Goal: Task Accomplishment & Management: Use online tool/utility

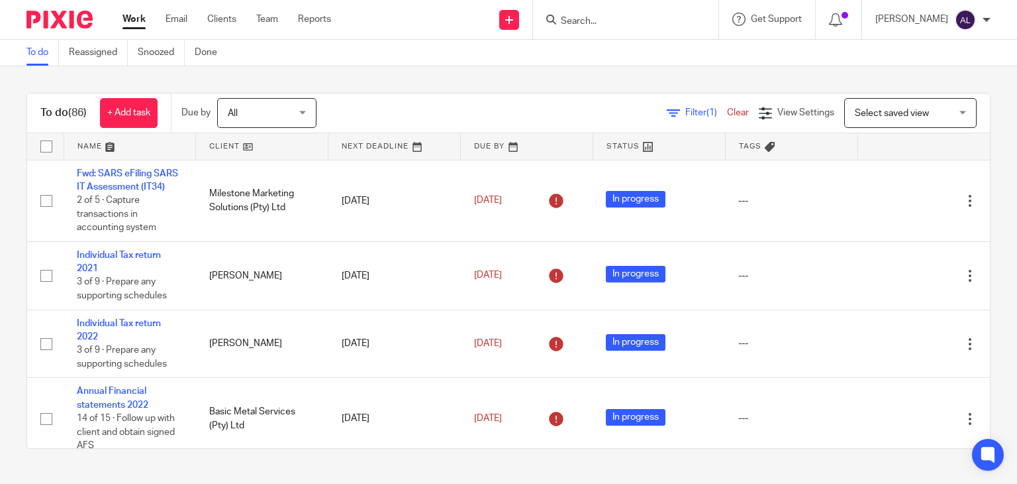
click at [564, 23] on input "Search" at bounding box center [619, 22] width 119 height 12
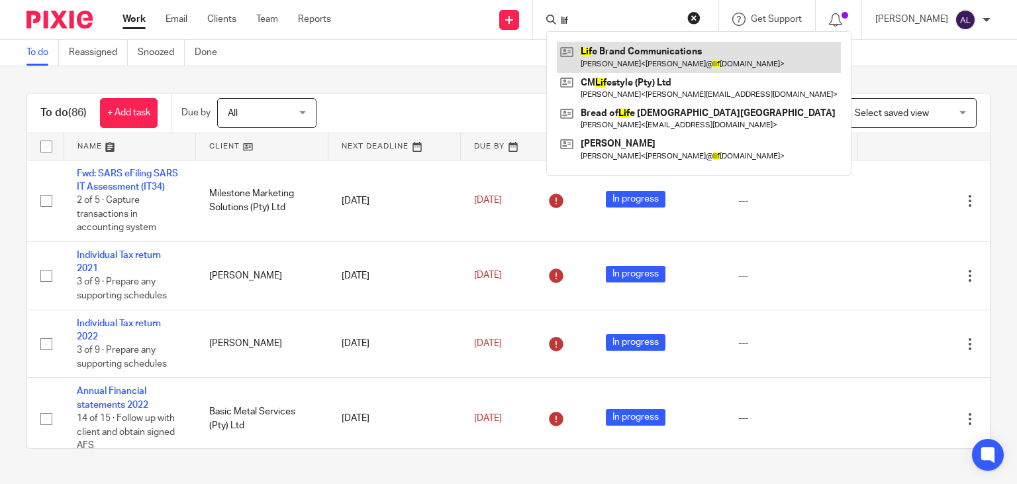
type input "lif"
click at [595, 44] on link at bounding box center [699, 57] width 284 height 30
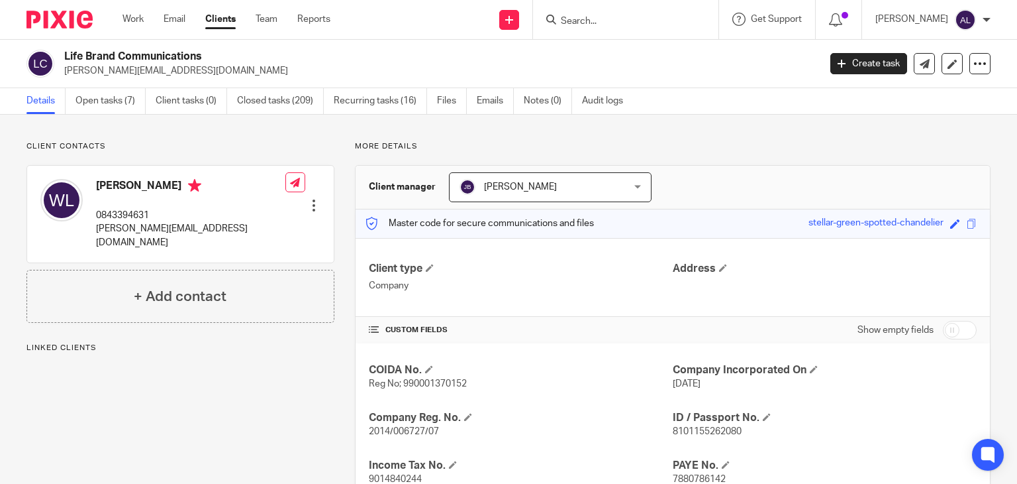
click at [117, 211] on p "0843394631" at bounding box center [190, 215] width 189 height 13
copy p "0843394631"
click at [111, 227] on p "warren@lifebrand.co.za" at bounding box center [190, 235] width 189 height 27
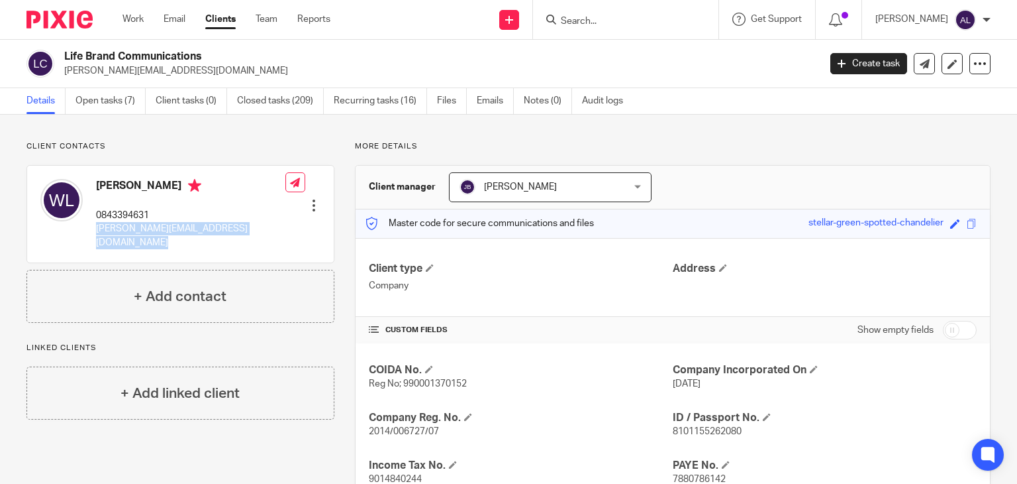
click at [111, 227] on p "warren@lifebrand.co.za" at bounding box center [190, 235] width 189 height 27
copy div "warren@lifebrand.co.za"
drag, startPoint x: 487, startPoint y: 109, endPoint x: 478, endPoint y: 111, distance: 9.5
click at [487, 109] on link "Emails" at bounding box center [495, 101] width 37 height 26
click at [111, 104] on link "Open tasks (7)" at bounding box center [111, 101] width 70 height 26
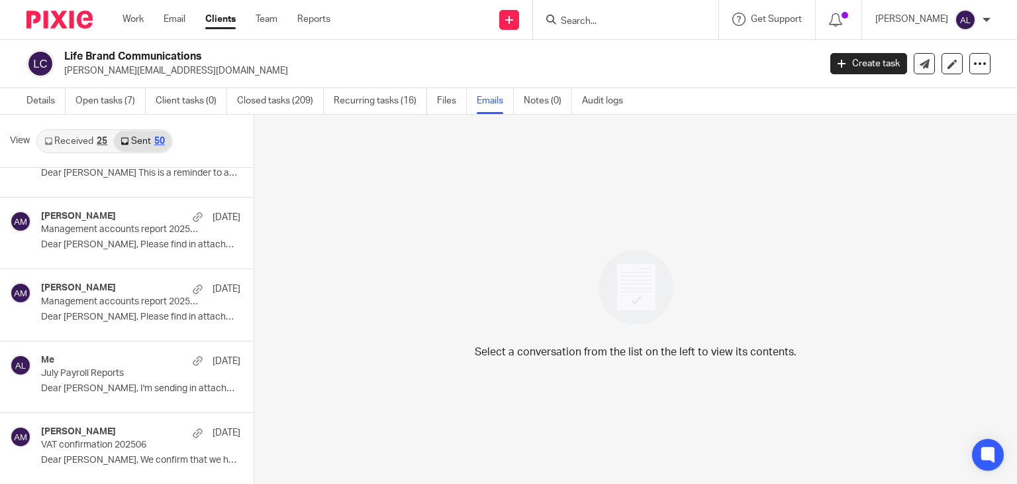
scroll to position [331, 0]
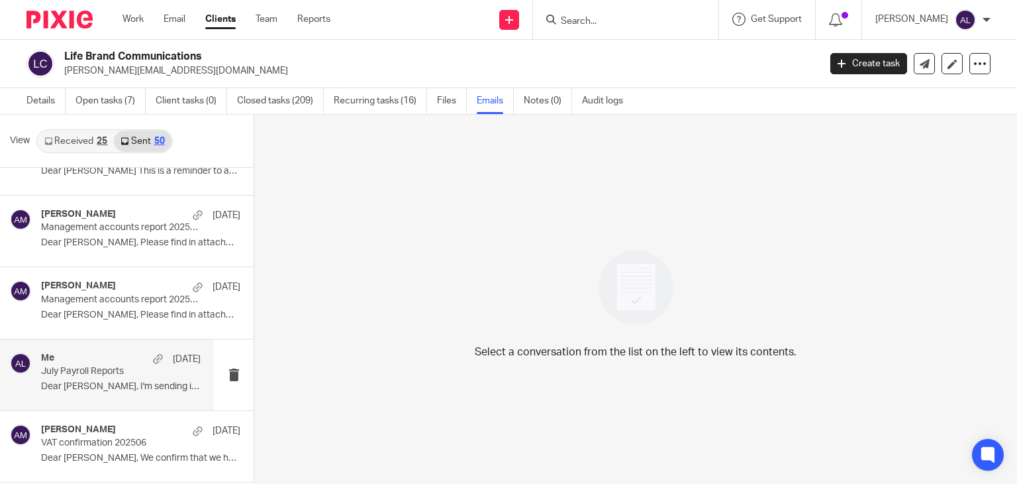
click at [127, 367] on p "July Payroll Reports" at bounding box center [105, 371] width 128 height 11
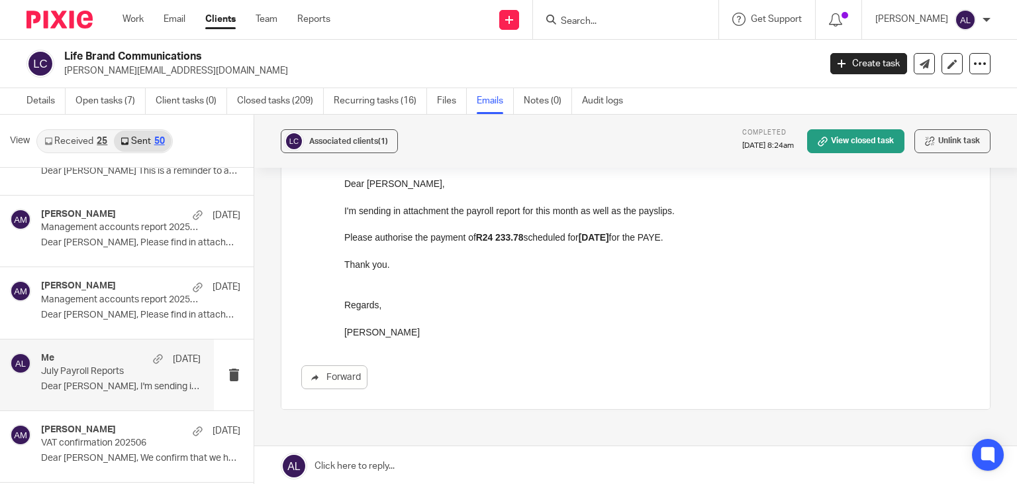
scroll to position [66, 0]
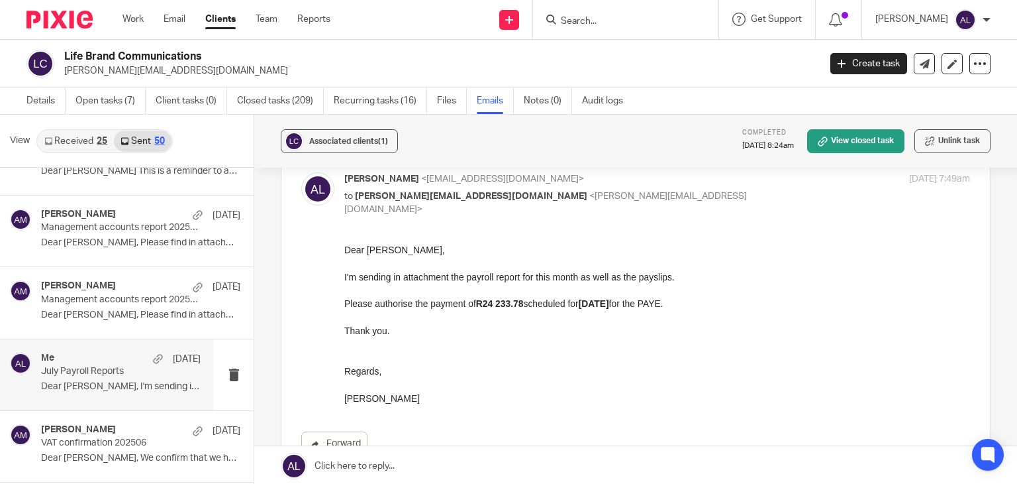
drag, startPoint x: 425, startPoint y: 400, endPoint x: 678, endPoint y: 484, distance: 266.6
click html "Dear Warren, I'm sending in attachment the payroll report for this month as wel…"
copy div "Dear Warren, I'm sending in attachment the payroll report for this month as wel…"
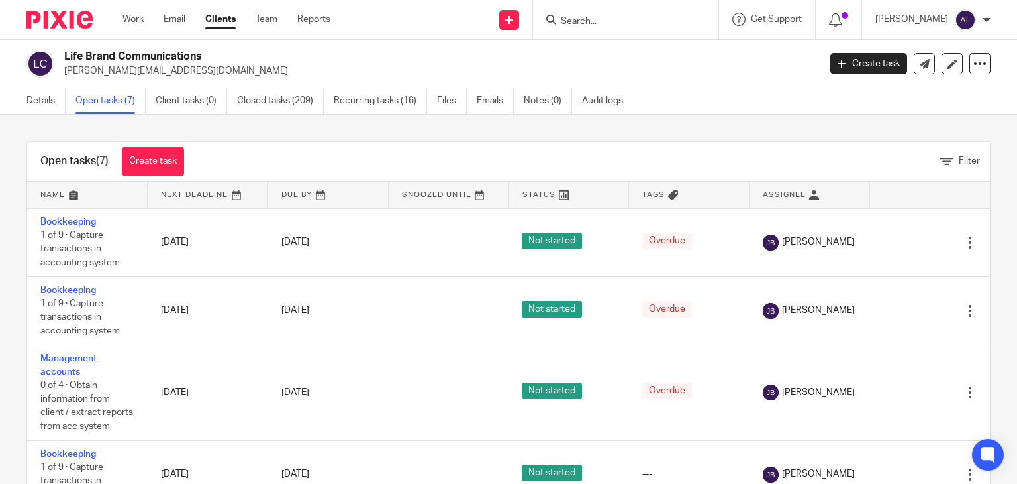
scroll to position [248, 0]
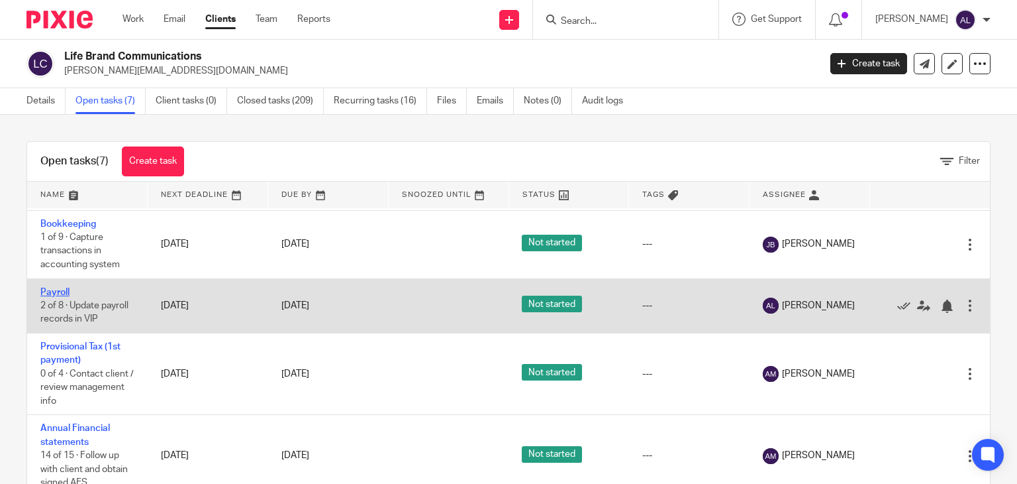
click at [62, 289] on link "Payroll" at bounding box center [54, 291] width 29 height 9
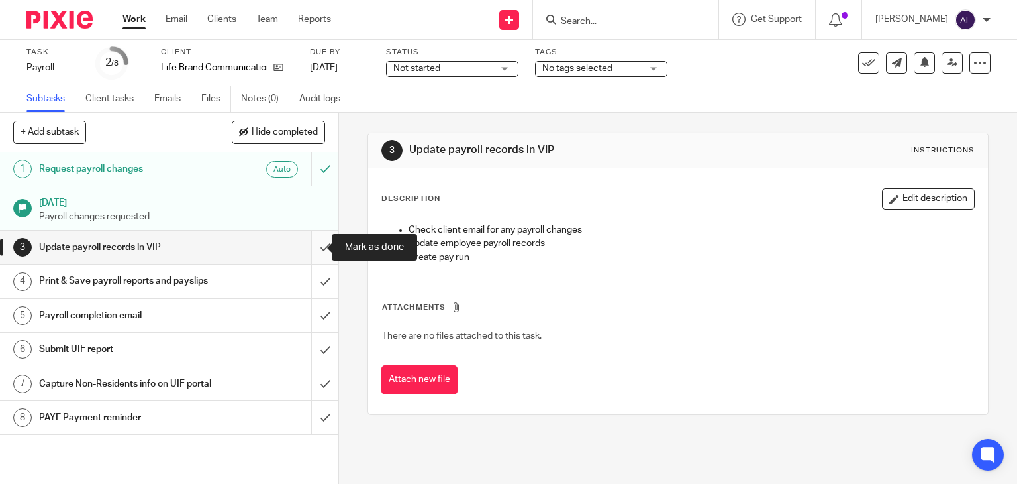
click at [313, 254] on input "submit" at bounding box center [169, 246] width 338 height 33
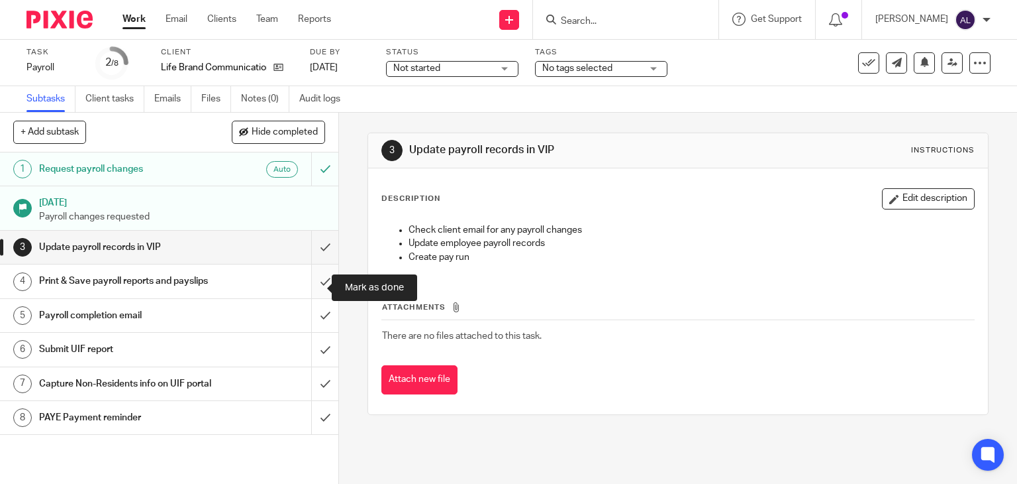
click at [311, 287] on input "submit" at bounding box center [169, 280] width 338 height 33
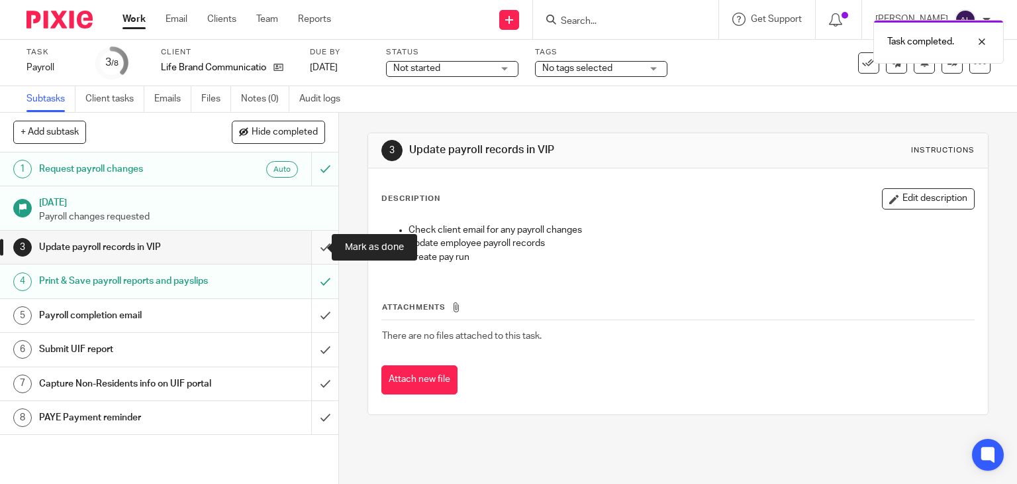
click at [308, 251] on input "submit" at bounding box center [169, 246] width 338 height 33
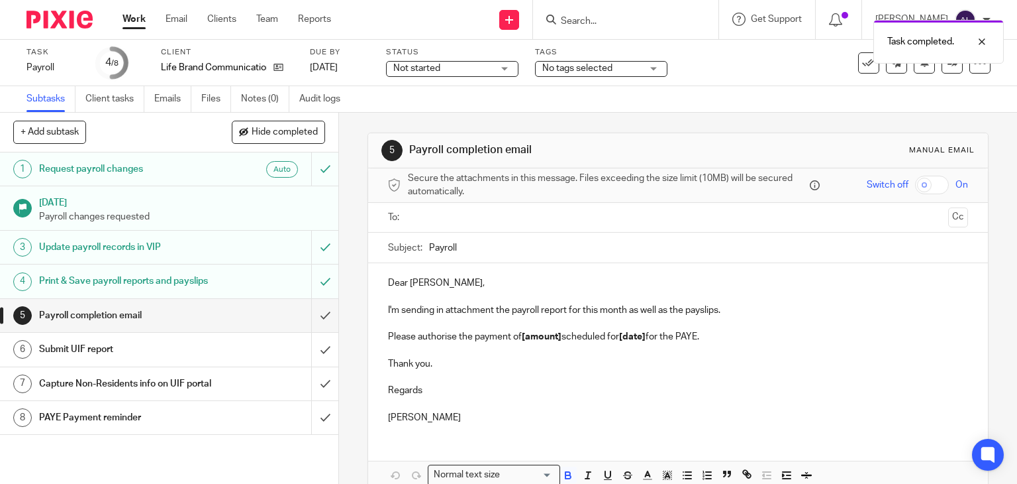
drag, startPoint x: 444, startPoint y: 422, endPoint x: 374, endPoint y: 260, distance: 176.5
click at [374, 260] on form "Secure the attachments in this message. Files exceeding the size limit (10MB) w…" at bounding box center [678, 350] width 621 height 364
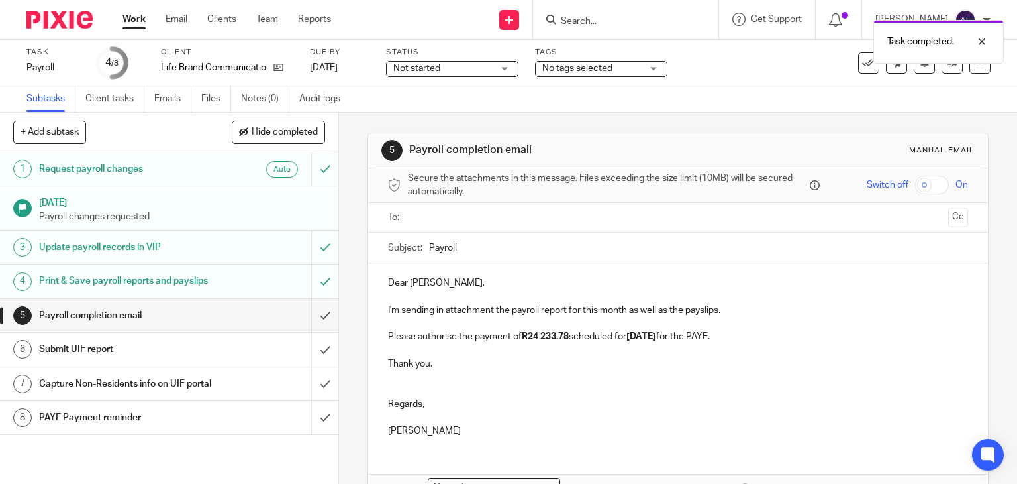
click at [411, 226] on ul at bounding box center [679, 218] width 540 height 22
click at [413, 219] on input "text" at bounding box center [678, 217] width 531 height 15
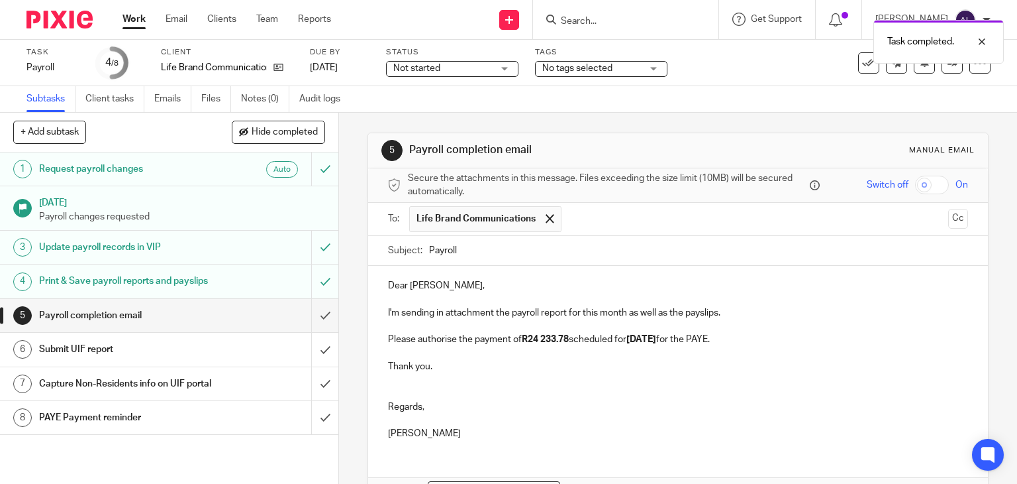
click at [429, 246] on input "Payroll" at bounding box center [699, 251] width 540 height 30
click at [438, 253] on input "AUgust Payroll" at bounding box center [699, 251] width 540 height 30
click at [495, 251] on input "August Payroll" at bounding box center [699, 251] width 540 height 30
type input "August Payroll Reports"
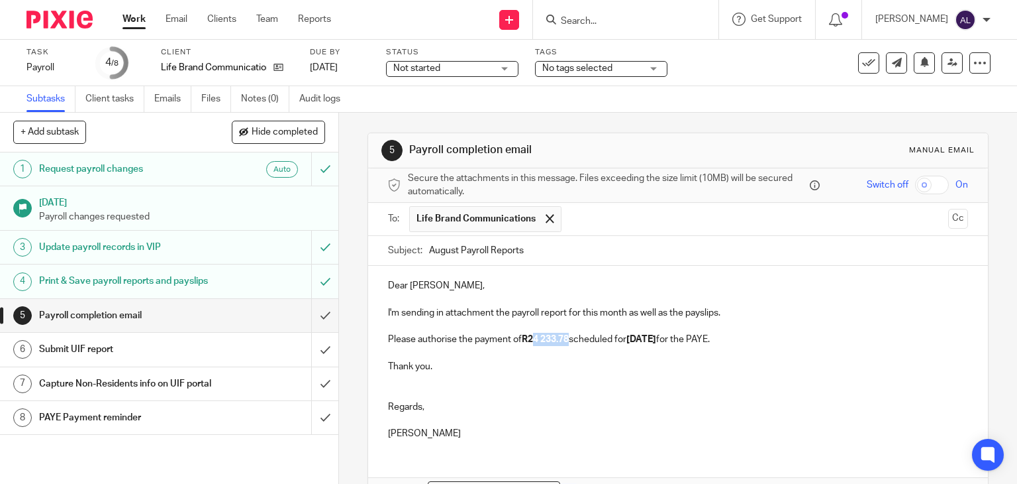
drag, startPoint x: 567, startPoint y: 342, endPoint x: 534, endPoint y: 340, distance: 33.2
click at [534, 340] on strong "R24 233.78" at bounding box center [545, 338] width 47 height 9
drag, startPoint x: 655, startPoint y: 337, endPoint x: 634, endPoint y: 337, distance: 21.2
click at [634, 337] on strong "06/08/2025" at bounding box center [642, 338] width 30 height 9
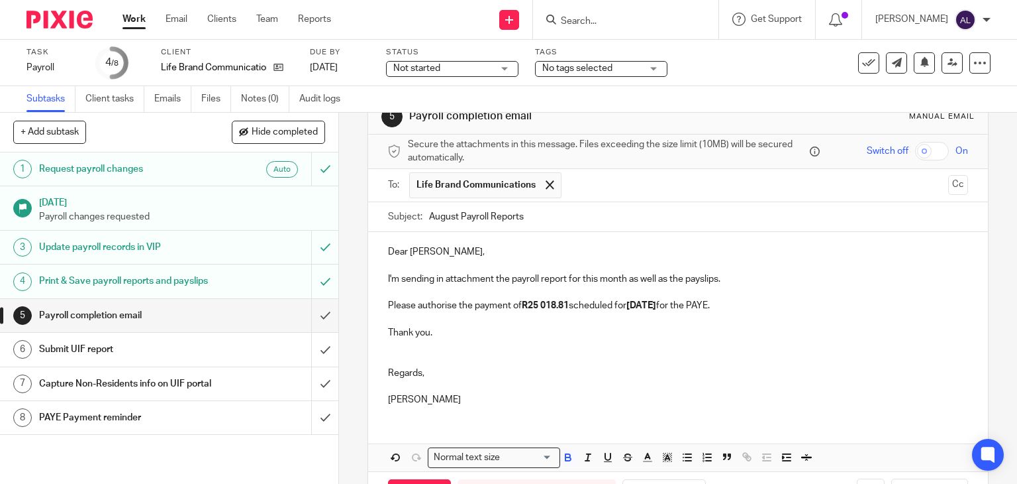
scroll to position [83, 0]
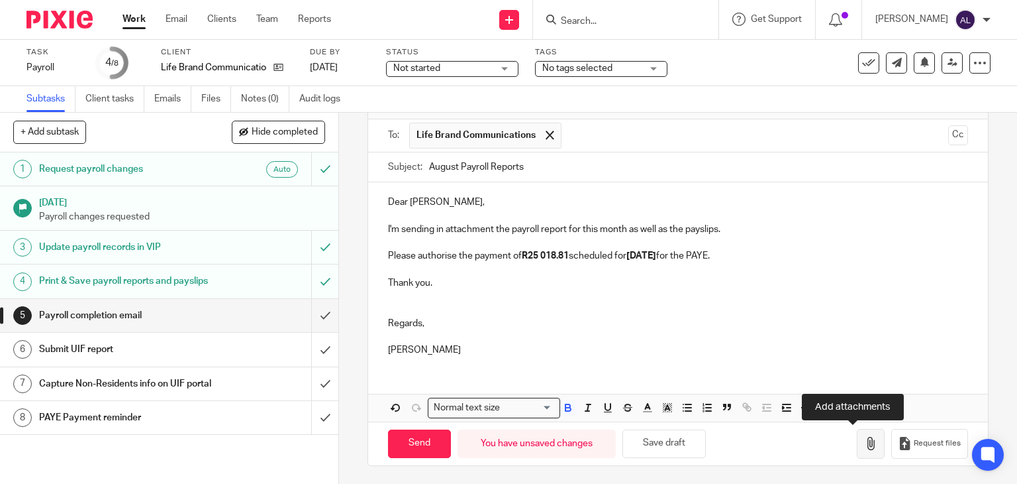
click at [864, 446] on icon "button" at bounding box center [870, 442] width 13 height 13
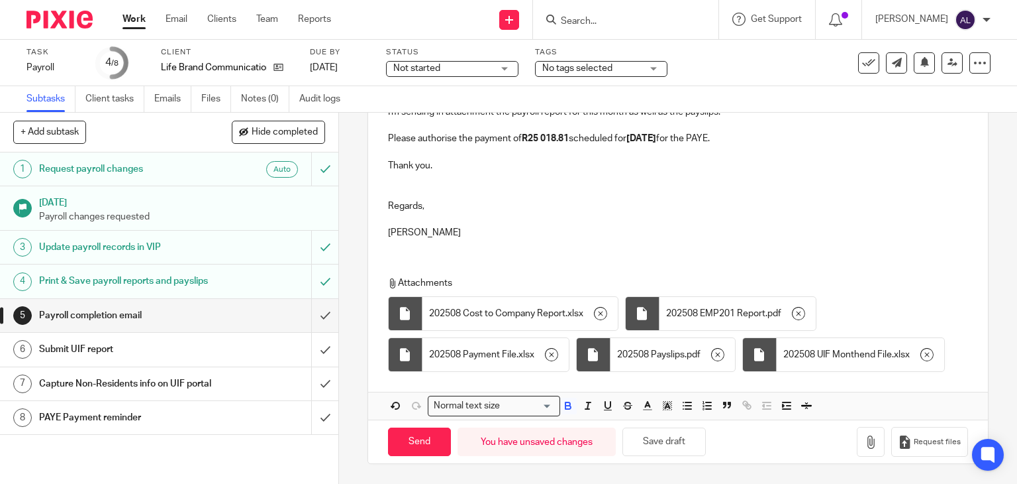
scroll to position [239, 0]
click at [718, 348] on icon "button" at bounding box center [717, 354] width 13 height 13
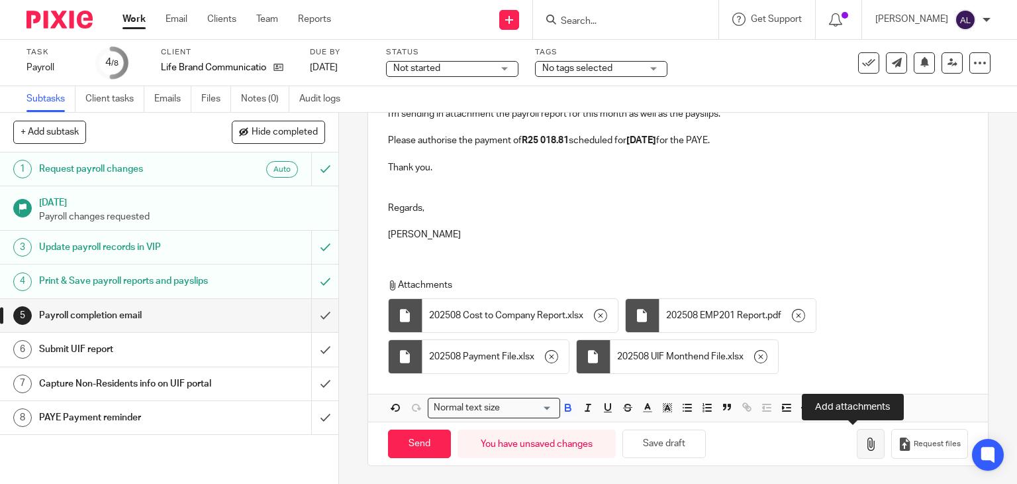
click at [864, 440] on icon "button" at bounding box center [870, 443] width 13 height 13
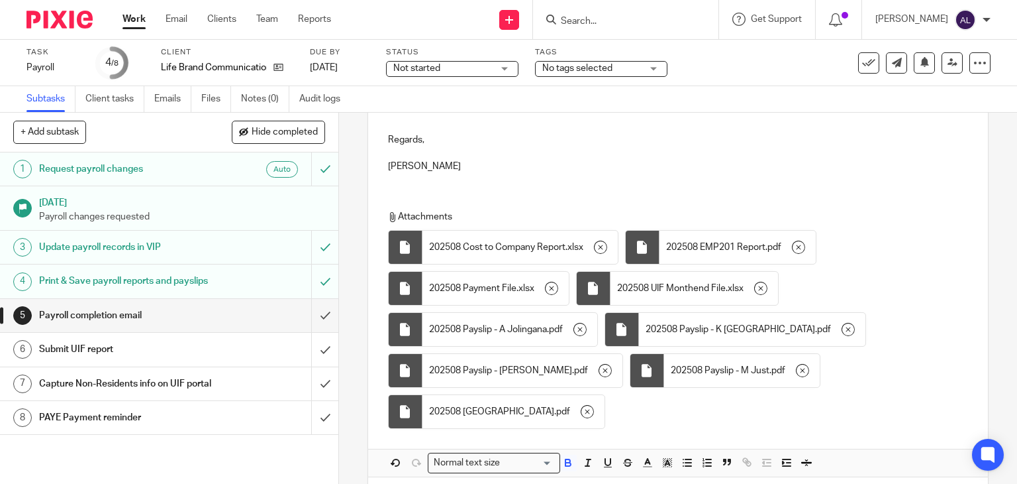
scroll to position [321, 0]
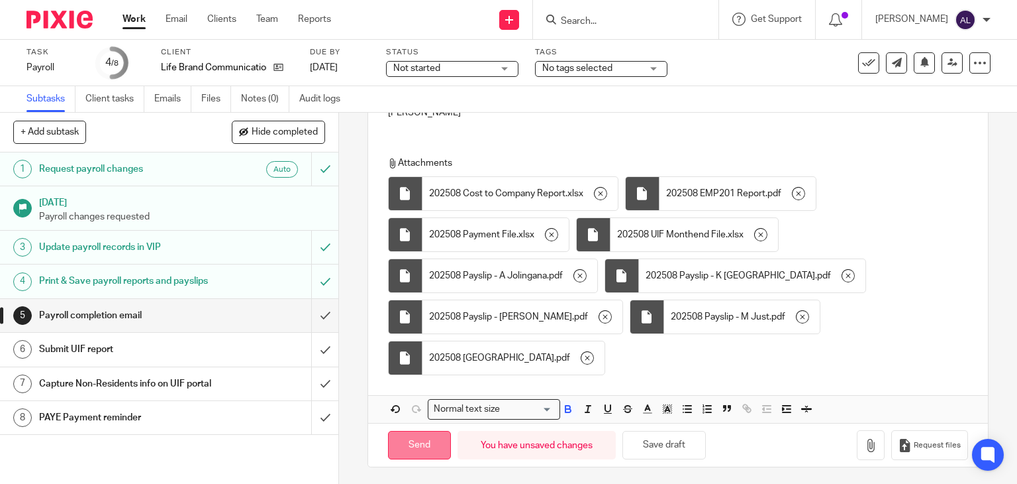
click at [421, 435] on input "Send" at bounding box center [419, 445] width 63 height 28
type input "Sent"
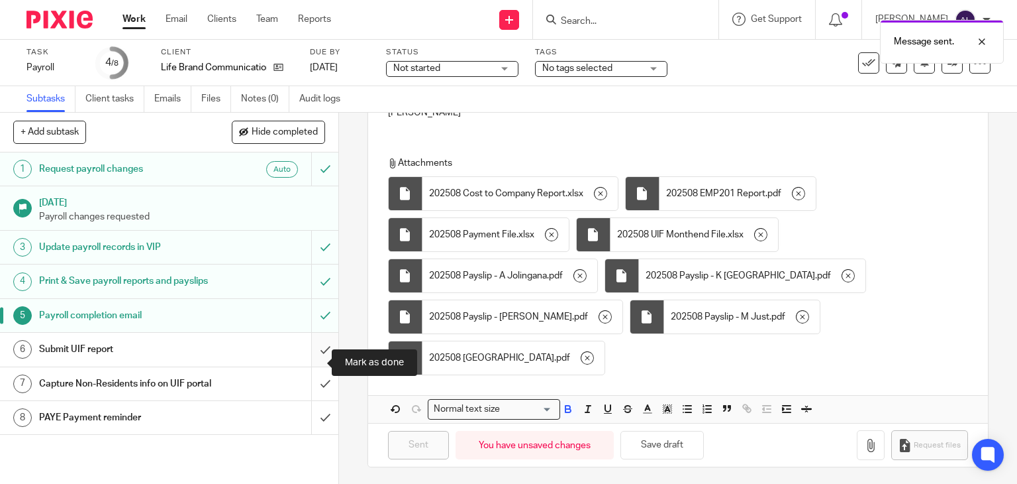
click at [311, 364] on input "submit" at bounding box center [169, 348] width 338 height 33
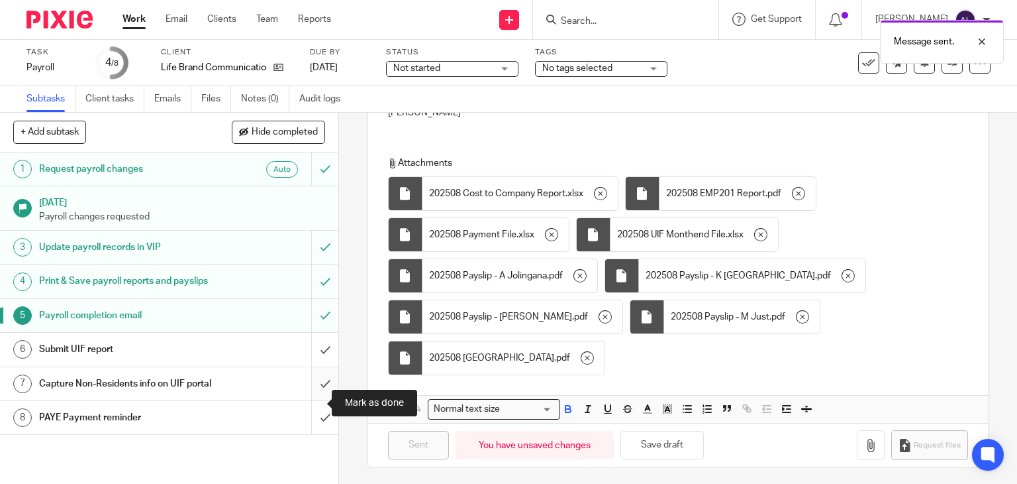
click at [311, 397] on input "submit" at bounding box center [169, 383] width 338 height 33
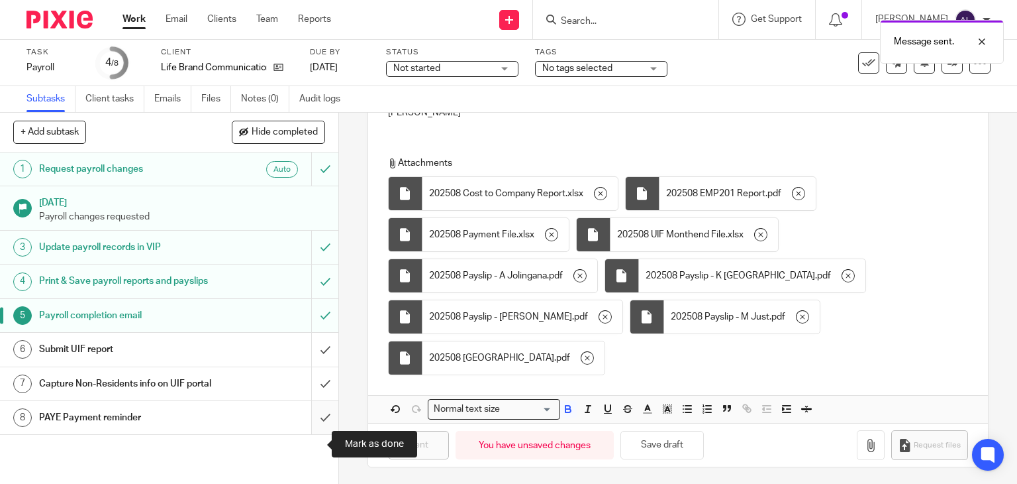
click at [313, 434] on input "submit" at bounding box center [169, 417] width 338 height 33
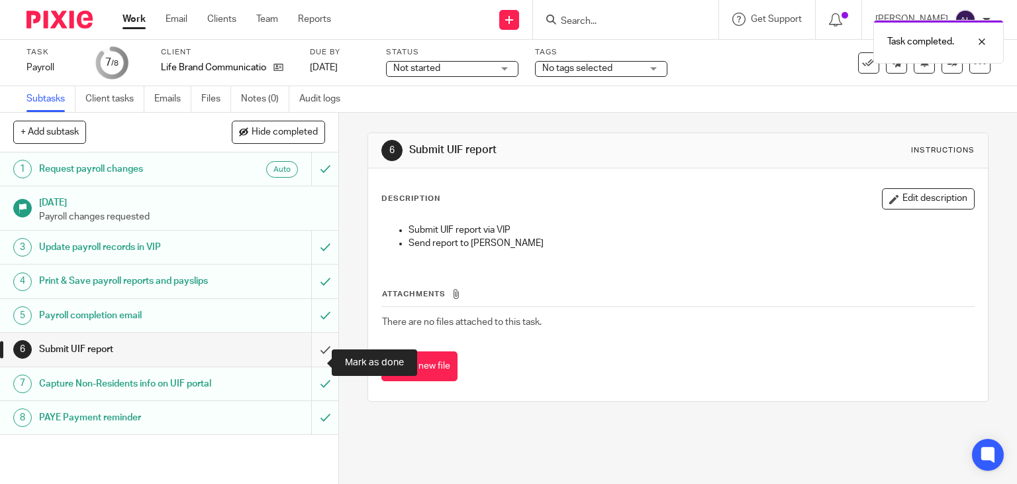
click at [312, 366] on input "submit" at bounding box center [169, 348] width 338 height 33
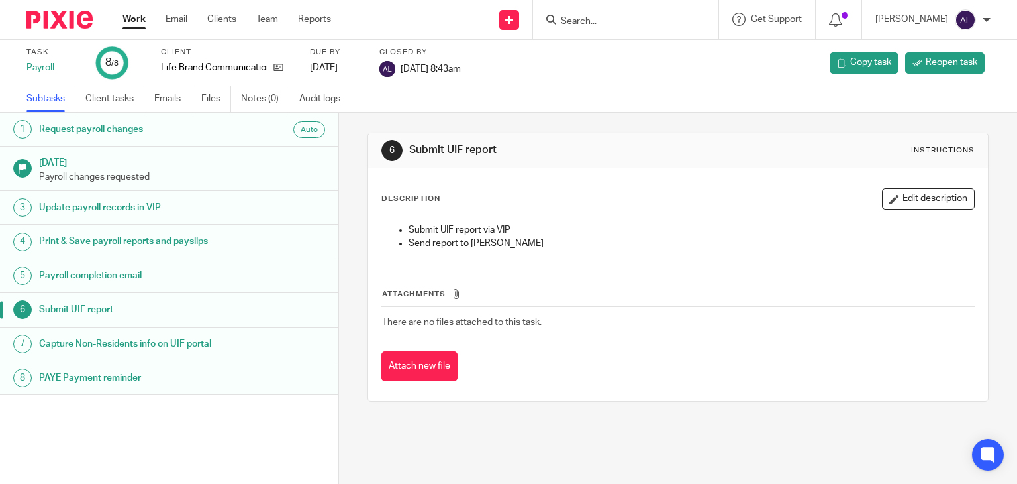
click at [579, 18] on input "Search" at bounding box center [619, 22] width 119 height 12
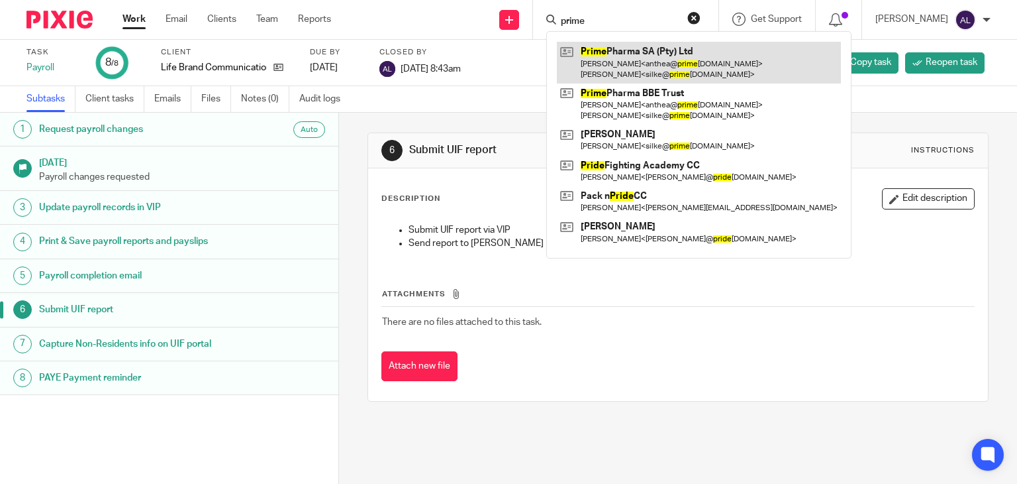
type input "prime"
click at [591, 51] on link at bounding box center [699, 62] width 284 height 41
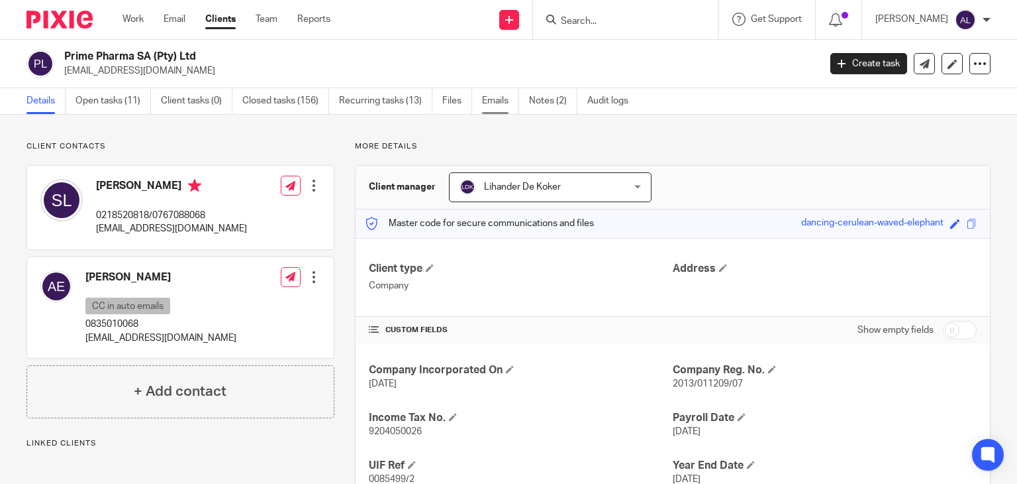
click at [489, 104] on link "Emails" at bounding box center [500, 101] width 37 height 26
click at [99, 99] on link "Open tasks (11)" at bounding box center [114, 101] width 76 height 26
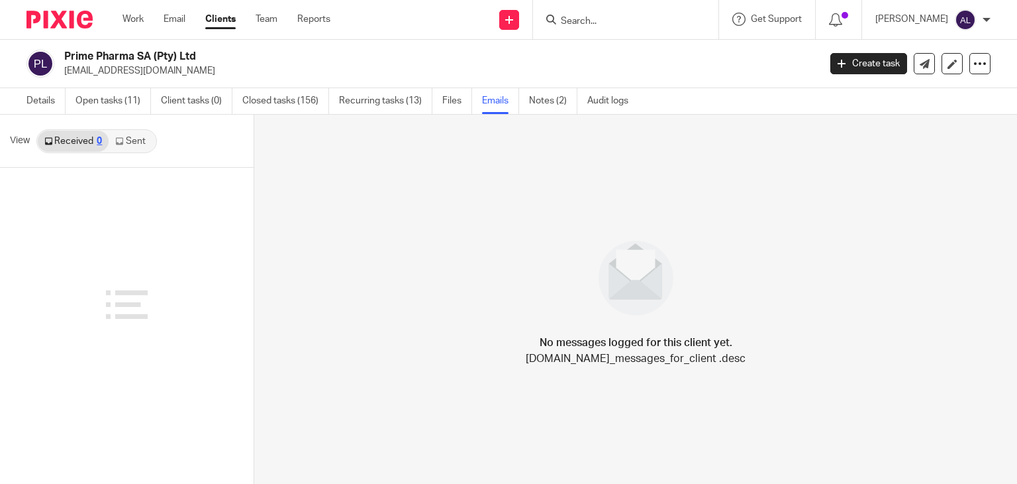
click at [148, 148] on link "Sent" at bounding box center [132, 140] width 46 height 21
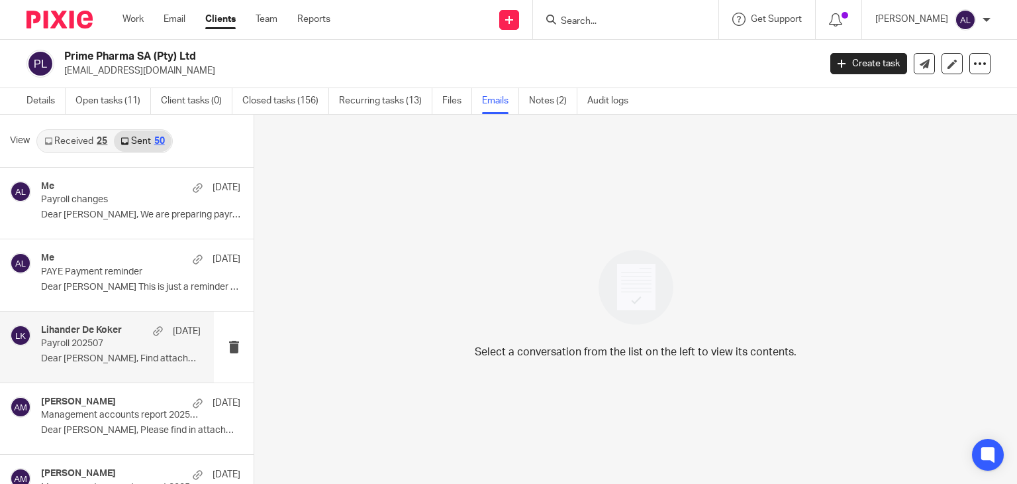
click at [135, 355] on p "Dear Anthea, Find attached the payroll..." at bounding box center [121, 358] width 160 height 11
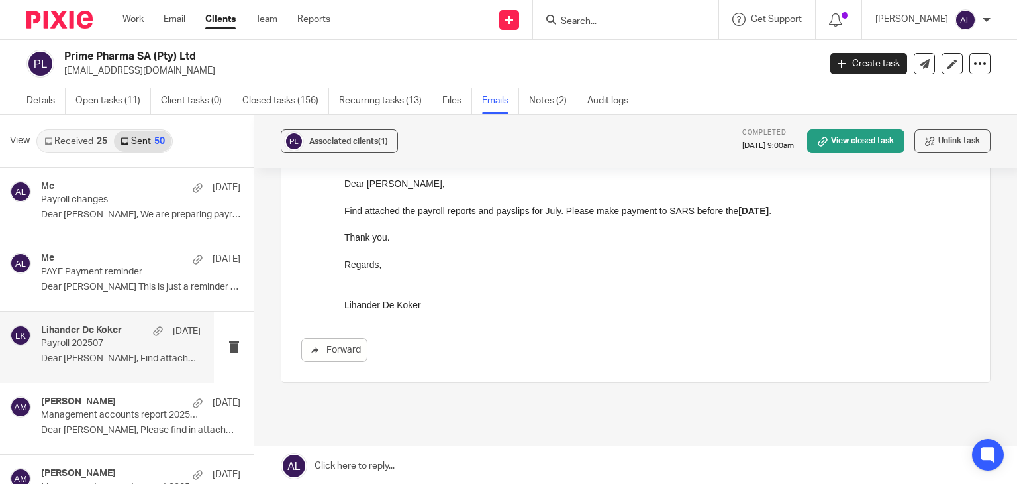
scroll to position [66, 0]
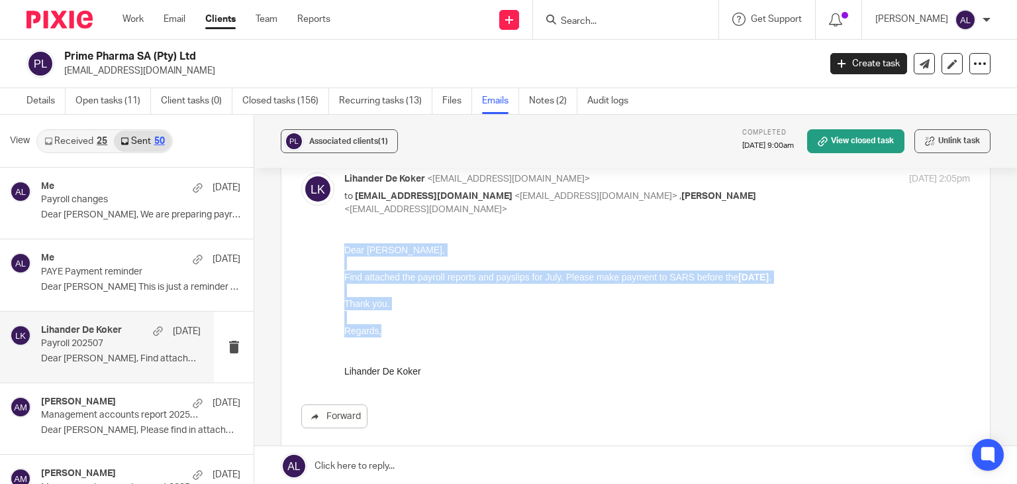
drag, startPoint x: 345, startPoint y: 250, endPoint x: 443, endPoint y: 332, distance: 128.3
click at [446, 334] on div "Dear Anthea, Find attached the payroll reports and payslips for July. Please ma…" at bounding box center [657, 309] width 626 height 135
copy div "Dear Anthea, Find attached the payroll reports and payslips for July. Please ma…"
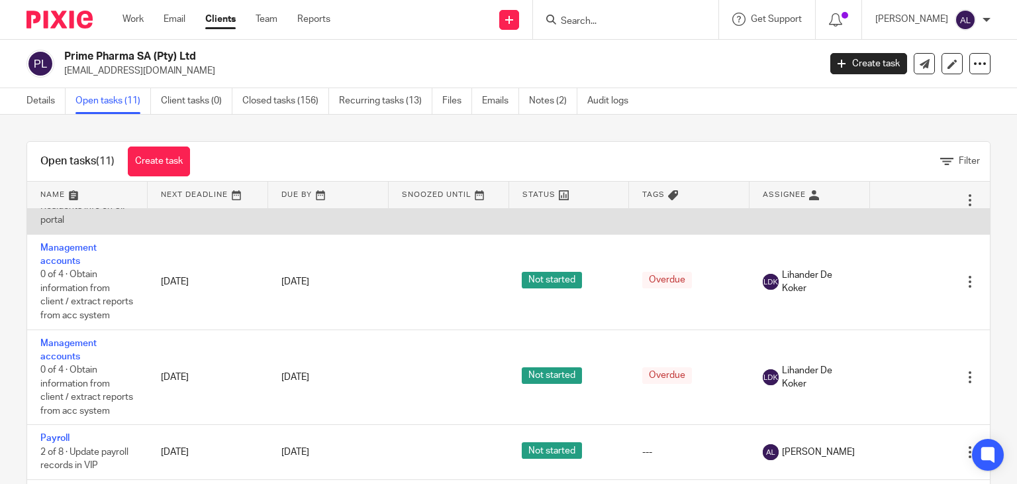
scroll to position [565, 0]
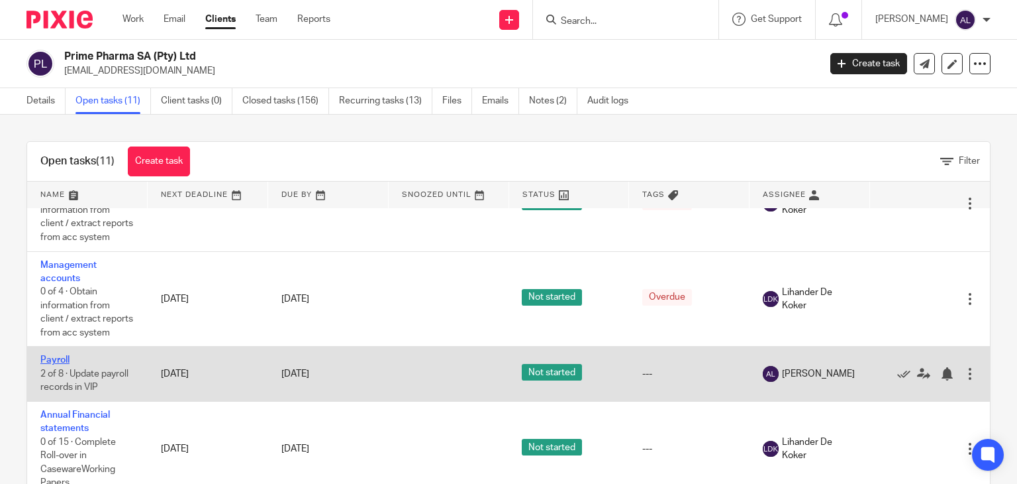
click at [60, 356] on link "Payroll" at bounding box center [54, 359] width 29 height 9
click at [56, 360] on link "Payroll" at bounding box center [54, 359] width 29 height 9
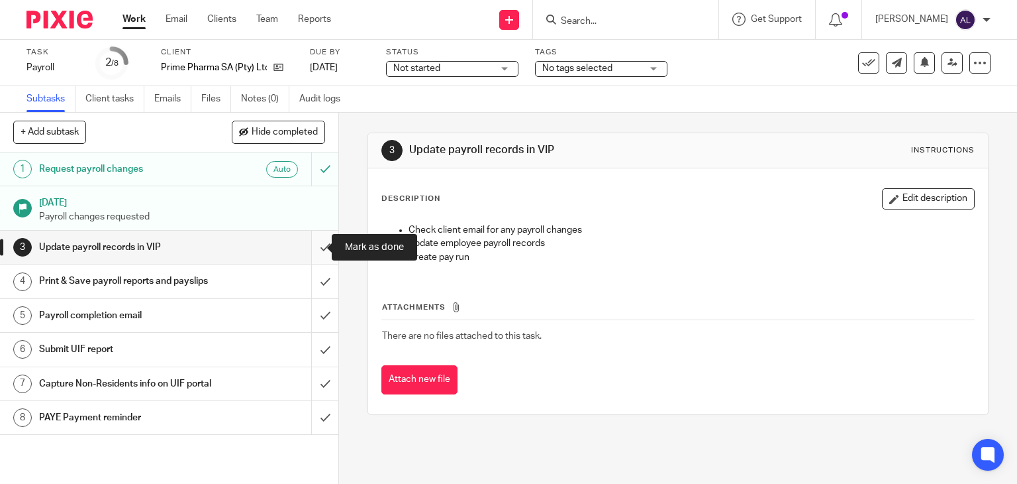
click at [308, 252] on input "submit" at bounding box center [169, 246] width 338 height 33
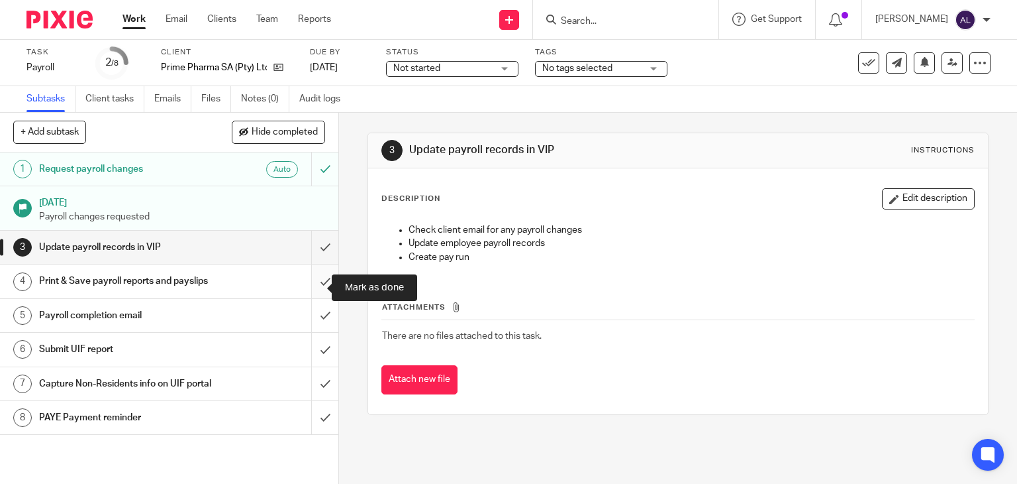
click at [311, 282] on input "submit" at bounding box center [169, 280] width 338 height 33
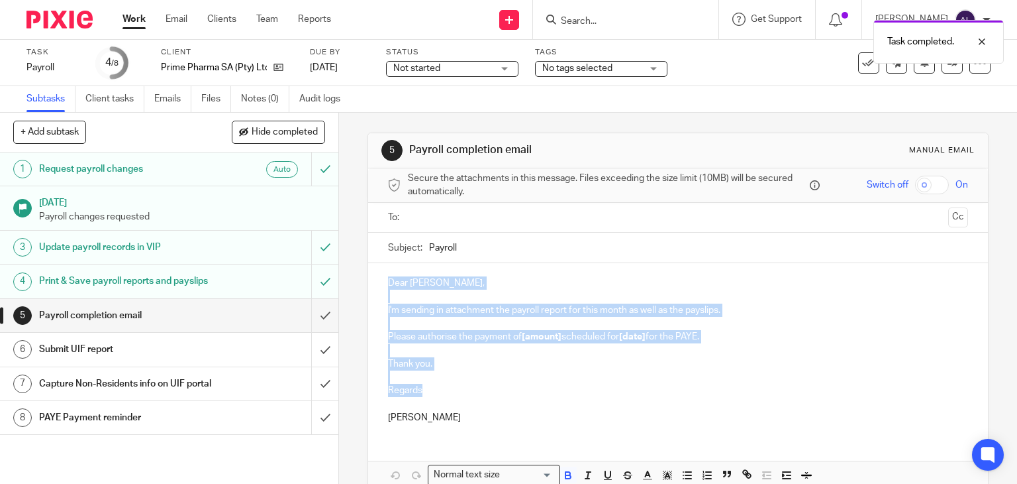
drag, startPoint x: 404, startPoint y: 387, endPoint x: 360, endPoint y: 280, distance: 115.9
click at [360, 280] on div "5 Payroll completion email Manual email Secure the attachments in this message.…" at bounding box center [678, 298] width 678 height 371
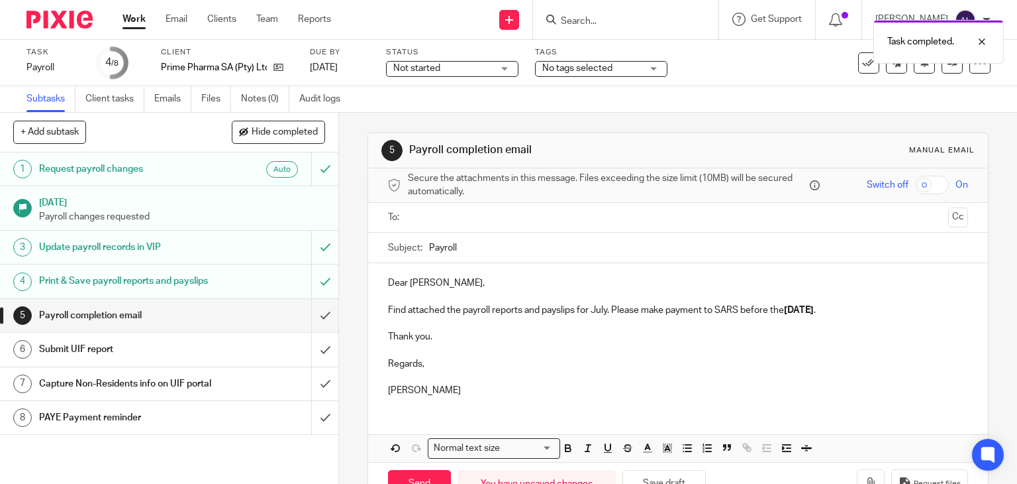
click at [594, 309] on p "Find attached the payroll reports and payslips for July. Please make payment to…" at bounding box center [678, 309] width 581 height 13
click at [457, 225] on ul at bounding box center [679, 218] width 540 height 22
click at [454, 209] on ul at bounding box center [679, 218] width 540 height 22
click at [456, 215] on input "text" at bounding box center [678, 217] width 531 height 15
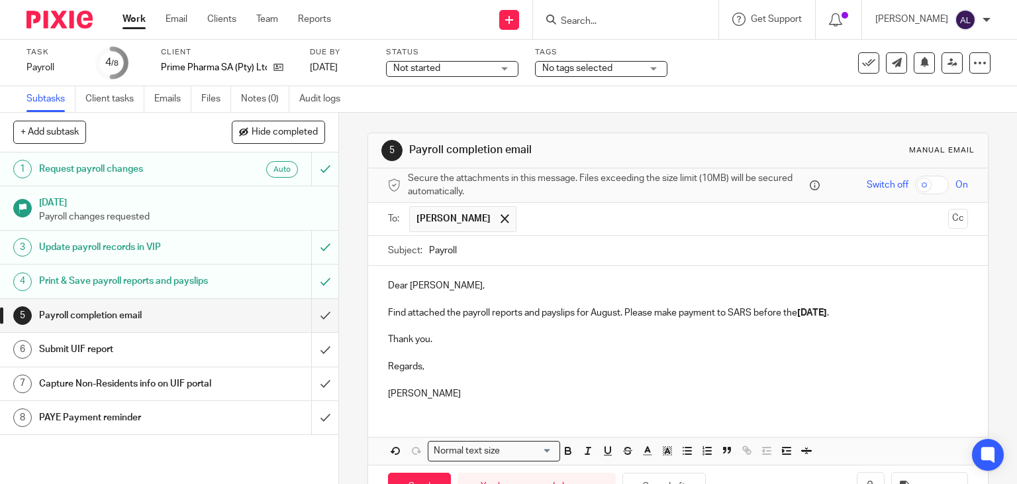
click at [424, 247] on div "Subject: Payroll" at bounding box center [678, 251] width 581 height 30
drag, startPoint x: 425, startPoint y: 247, endPoint x: 453, endPoint y: 291, distance: 51.8
click at [429, 247] on input "Payroll" at bounding box center [699, 251] width 540 height 30
click at [505, 239] on input "August Payroll" at bounding box center [699, 251] width 540 height 30
type input "August Payroll Reports"
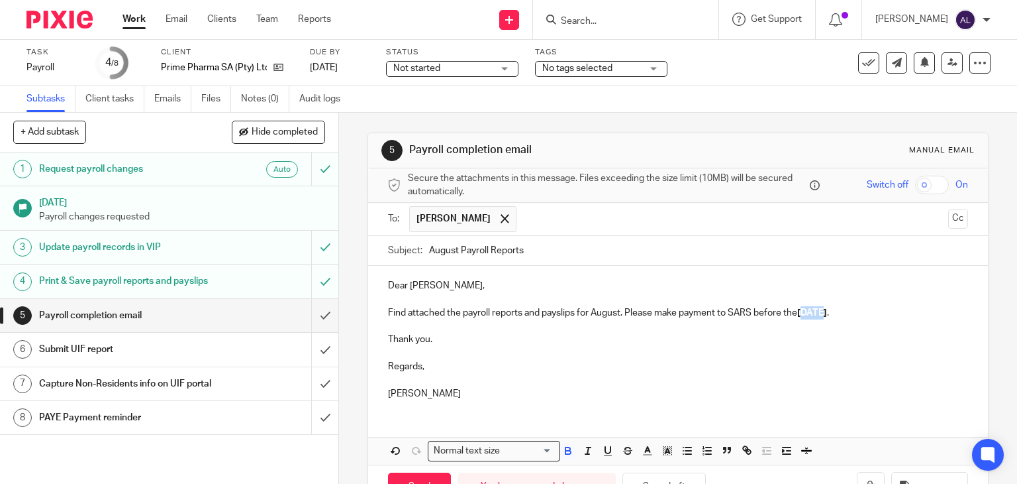
drag, startPoint x: 823, startPoint y: 312, endPoint x: 805, endPoint y: 313, distance: 17.9
click at [805, 313] on strong "06/08/2025" at bounding box center [812, 312] width 30 height 9
click at [421, 353] on p at bounding box center [678, 352] width 581 height 13
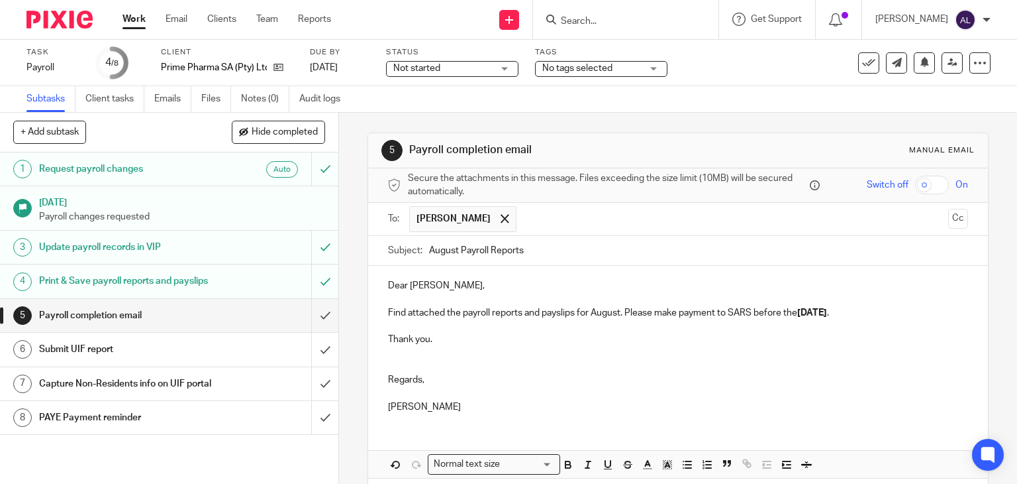
scroll to position [56, 0]
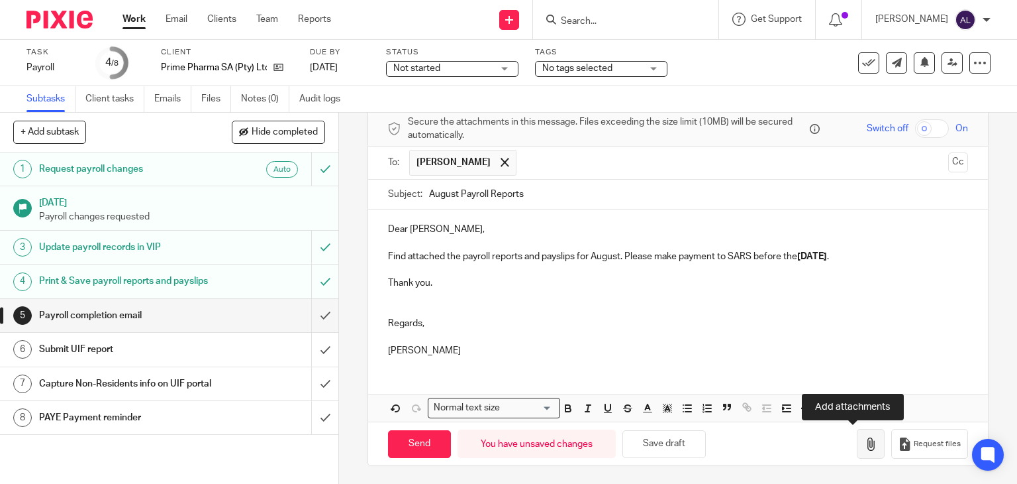
click at [864, 446] on icon "button" at bounding box center [870, 443] width 13 height 13
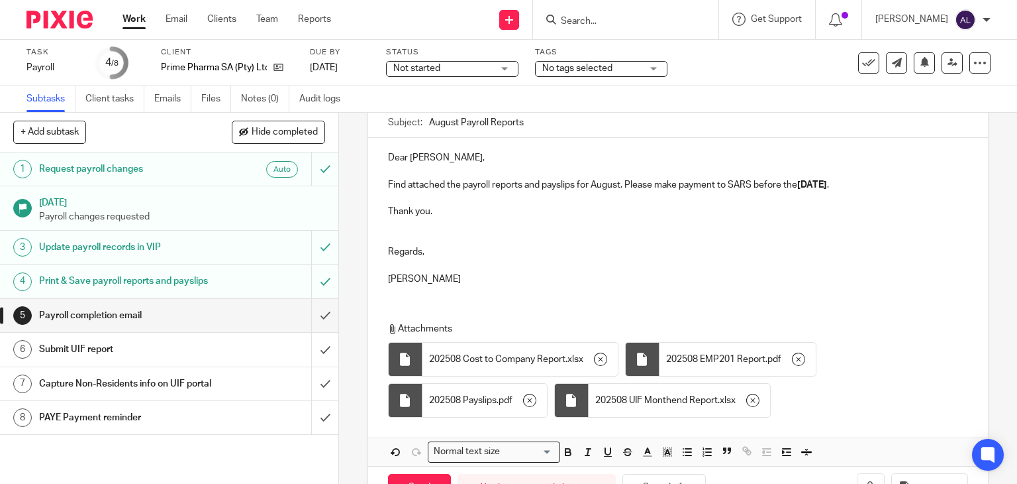
scroll to position [172, 0]
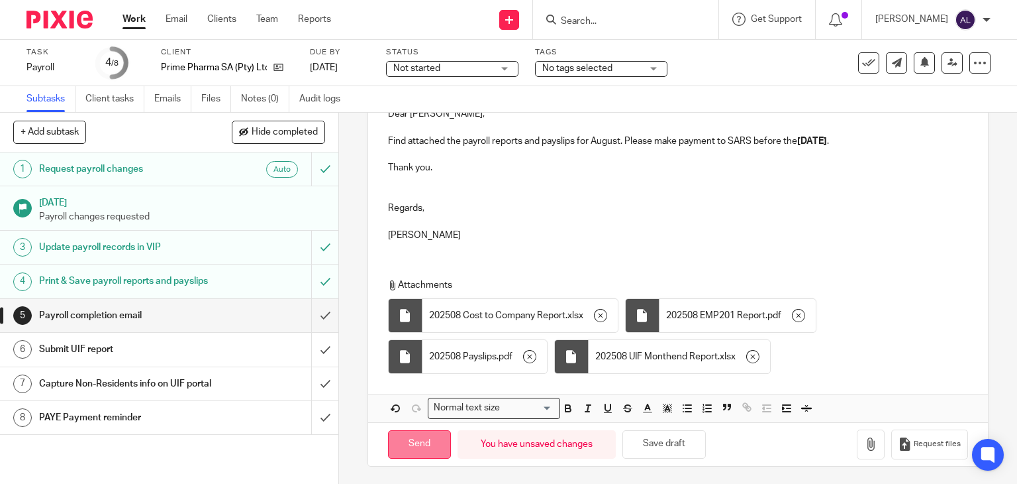
click at [416, 440] on input "Send" at bounding box center [419, 444] width 63 height 28
type input "Sent"
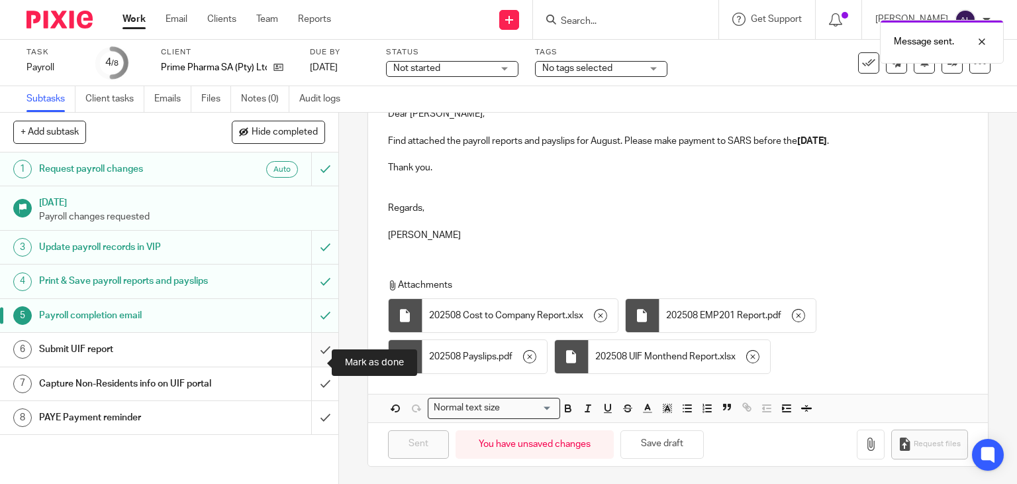
click at [309, 364] on input "submit" at bounding box center [169, 348] width 338 height 33
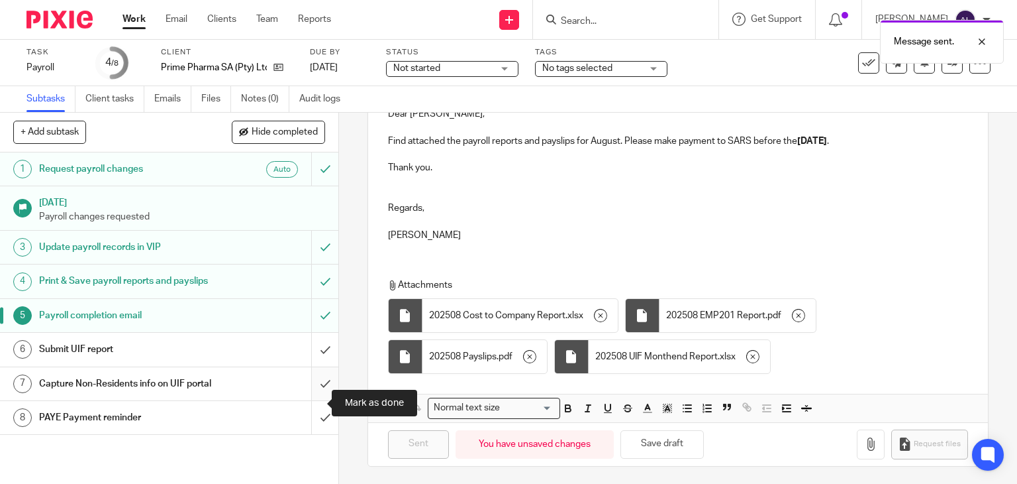
click at [314, 400] on input "submit" at bounding box center [169, 383] width 338 height 33
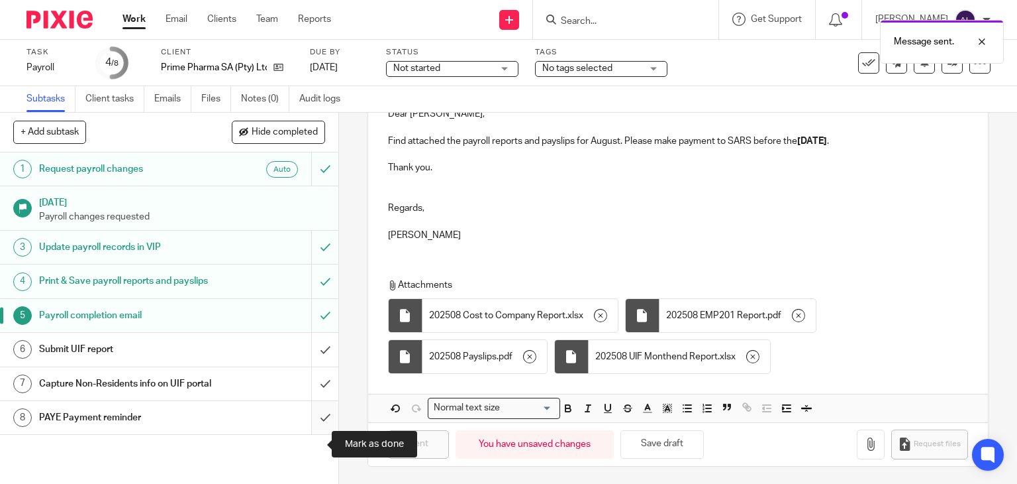
click at [319, 434] on input "submit" at bounding box center [169, 417] width 338 height 33
